Goal: Information Seeking & Learning: Learn about a topic

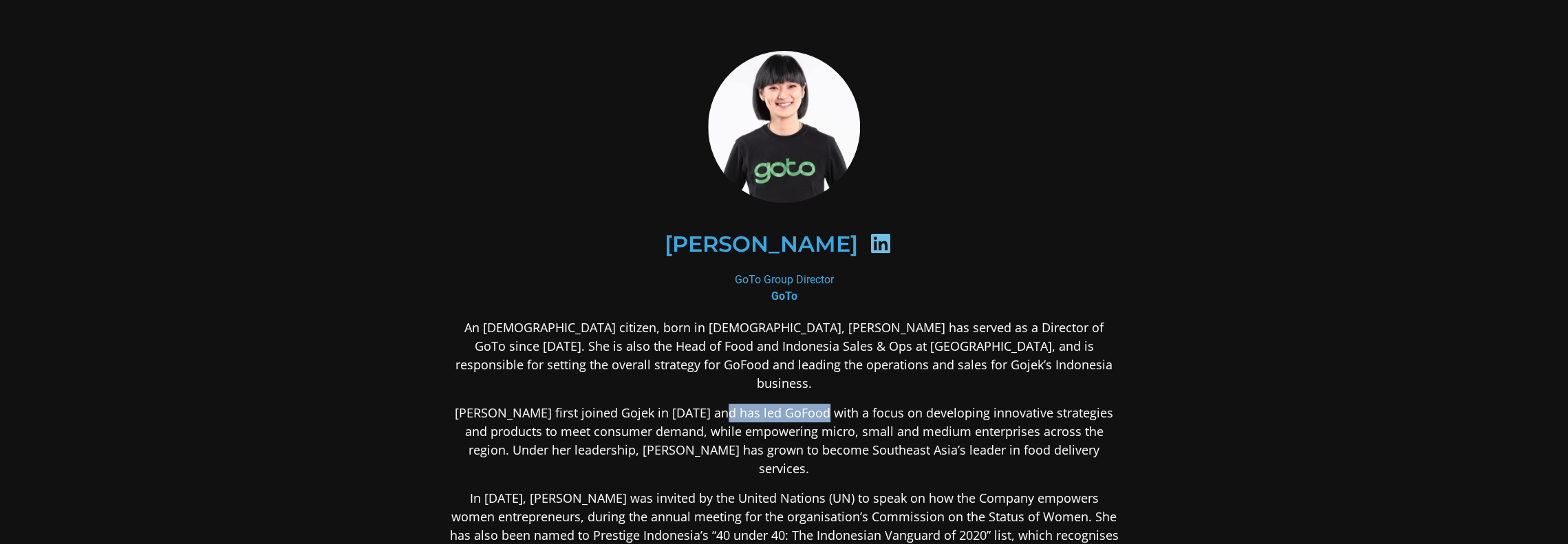
drag, startPoint x: 725, startPoint y: 401, endPoint x: 822, endPoint y: 389, distance: 97.7
click at [822, 404] on p "[PERSON_NAME] first joined Gojek in [DATE] and has led GoFood with a focus on d…" at bounding box center [784, 441] width 669 height 75
drag, startPoint x: 600, startPoint y: 465, endPoint x: 717, endPoint y: 463, distance: 117.0
click at [717, 489] on p "In [DATE], [PERSON_NAME] was invited by the United Nations (UN) to speak on how…" at bounding box center [784, 536] width 669 height 93
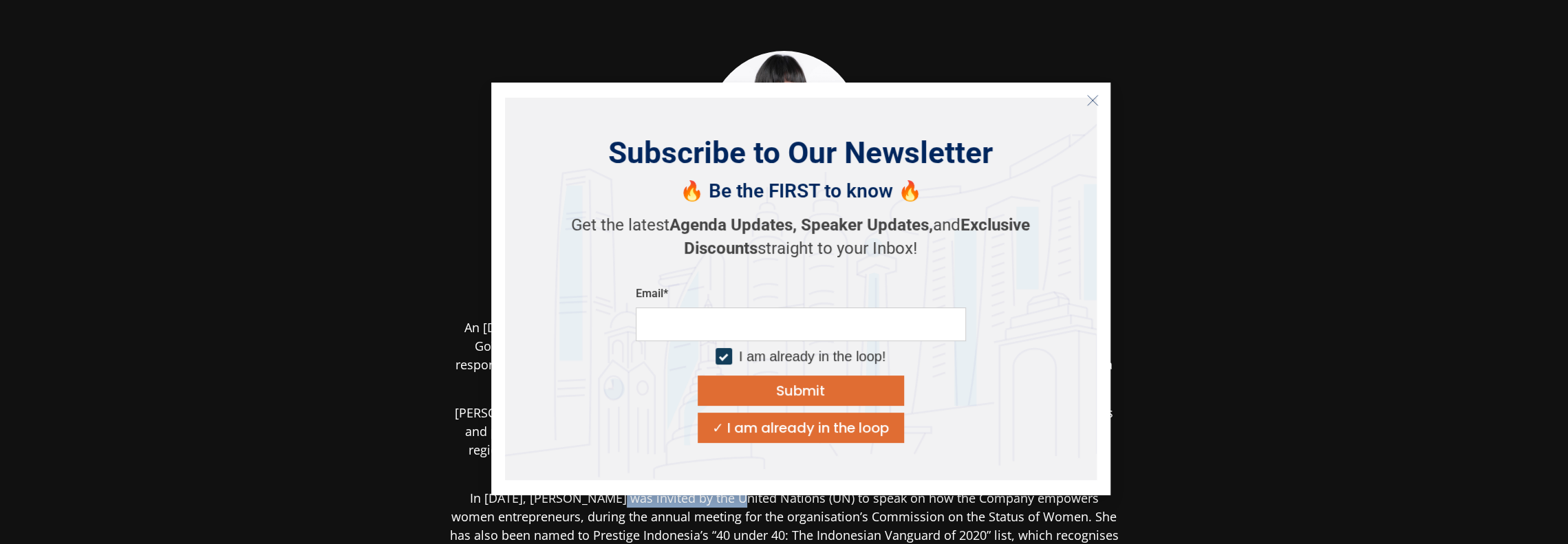
click at [1091, 97] on icon "Close" at bounding box center [1093, 101] width 12 height 12
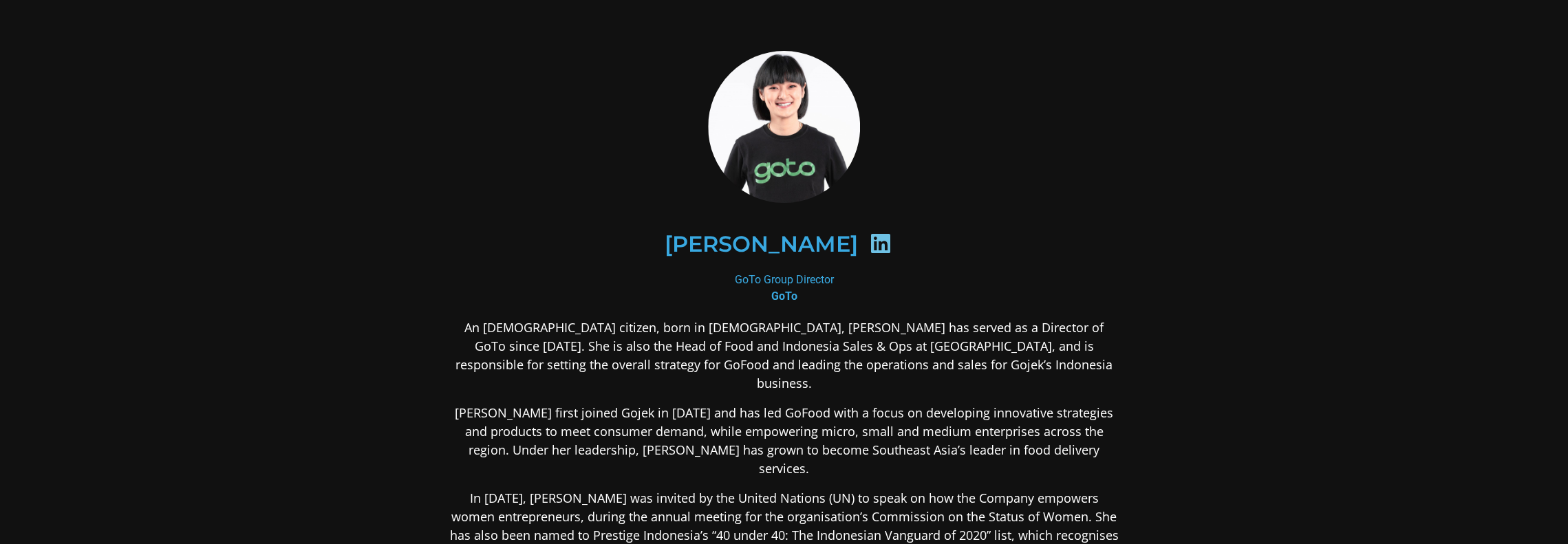
click at [782, 412] on p "[PERSON_NAME] first joined Gojek in [DATE] and has led GoFood with a focus on d…" at bounding box center [784, 441] width 669 height 75
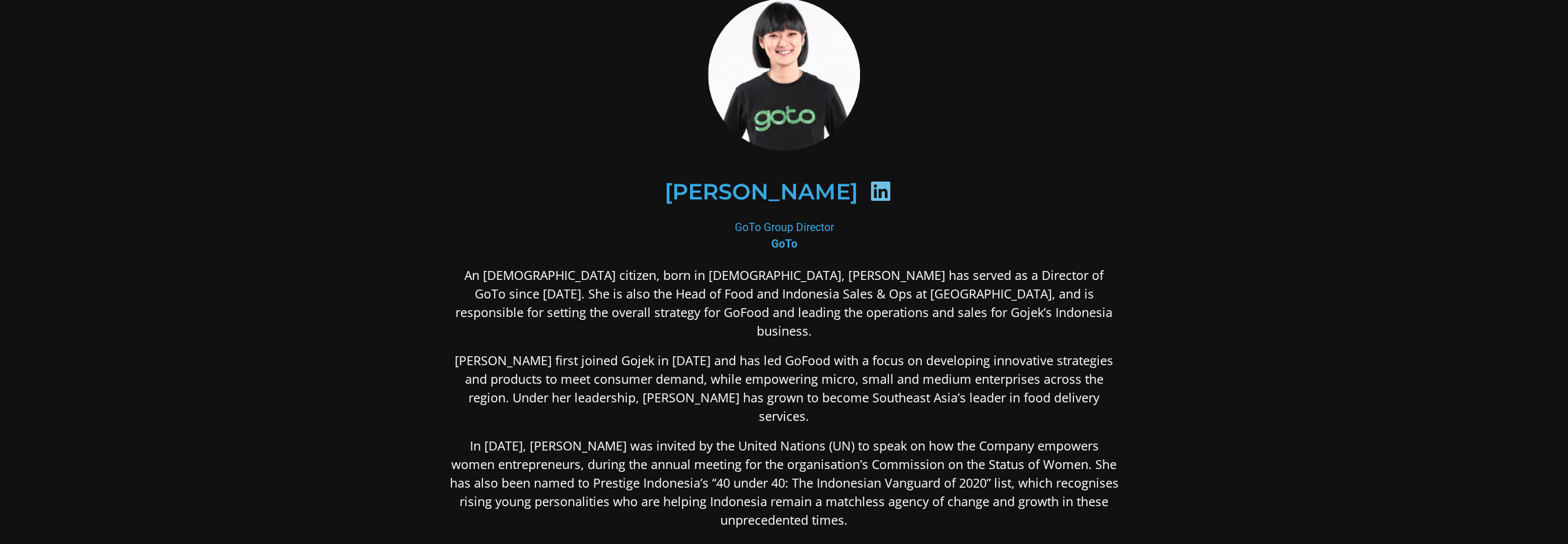
scroll to position [68, 0]
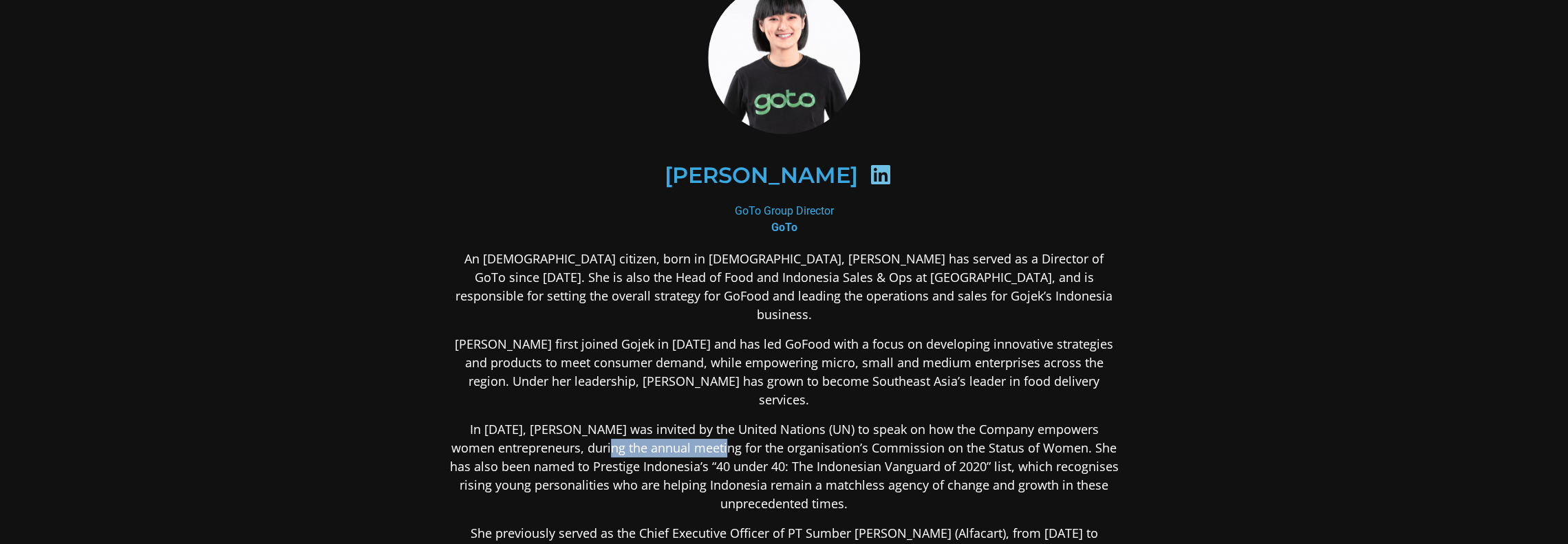
drag, startPoint x: 564, startPoint y: 416, endPoint x: 679, endPoint y: 418, distance: 115.0
click at [679, 420] on p "In [DATE], [PERSON_NAME] was invited by the United Nations (UN) to speak on how…" at bounding box center [784, 466] width 669 height 93
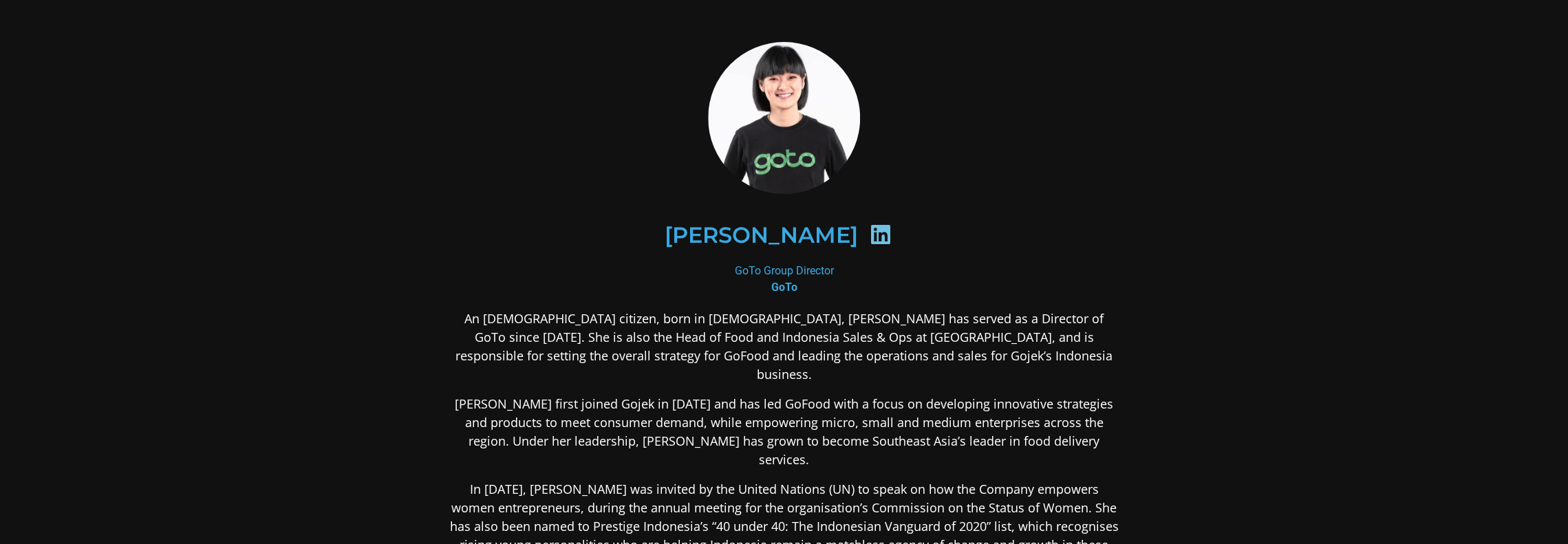
scroll to position [0, 0]
